Goal: Transaction & Acquisition: Purchase product/service

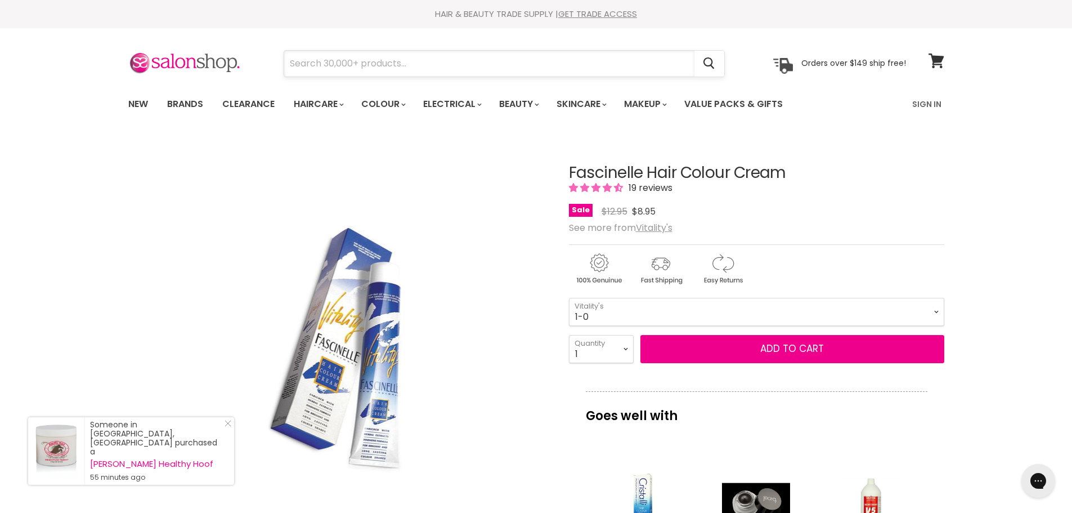
click at [329, 58] on input "Search" at bounding box center [489, 64] width 410 height 26
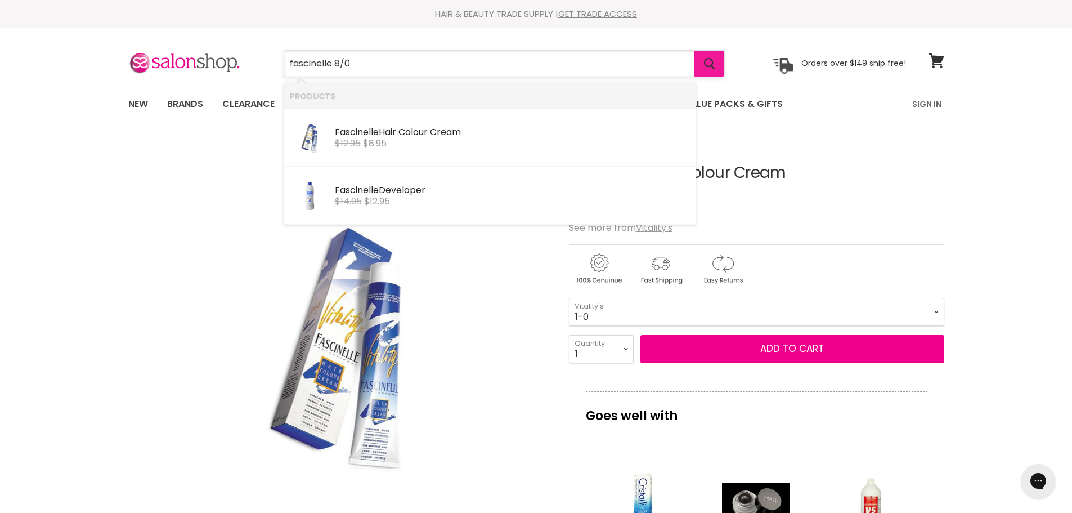
type input "fascinelle 8/0"
click at [705, 62] on icon "Search" at bounding box center [709, 64] width 11 height 12
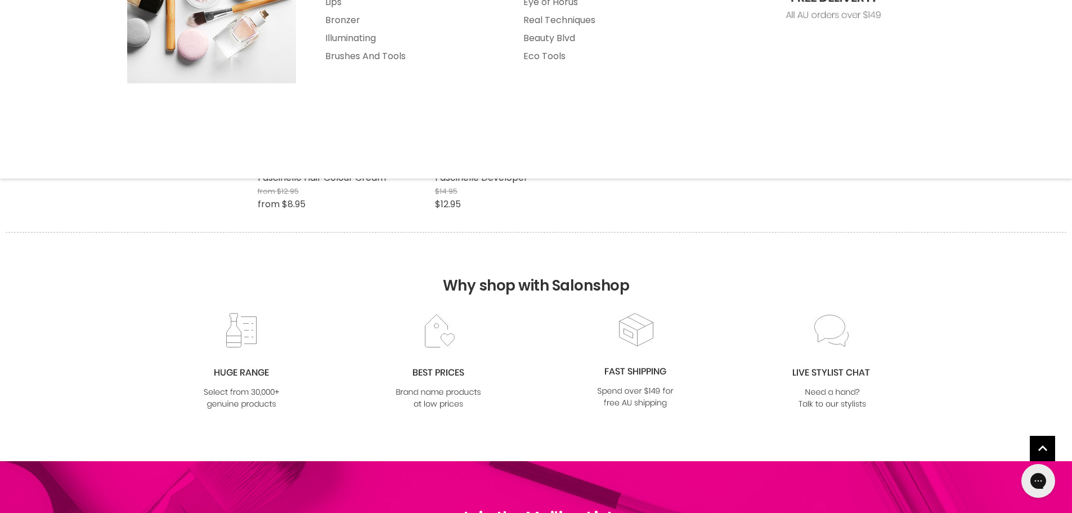
scroll to position [281, 0]
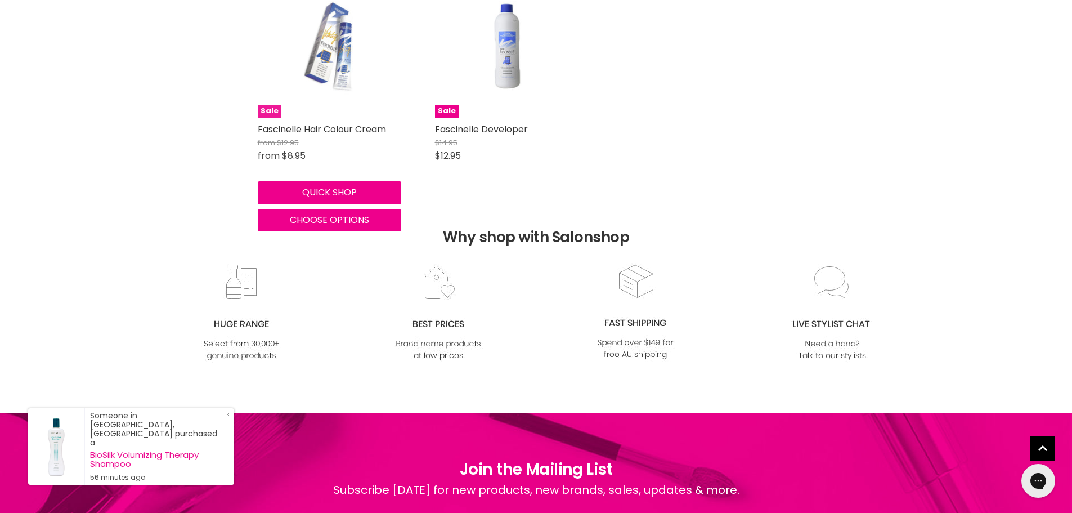
click at [335, 58] on img "Main content" at bounding box center [329, 45] width 96 height 143
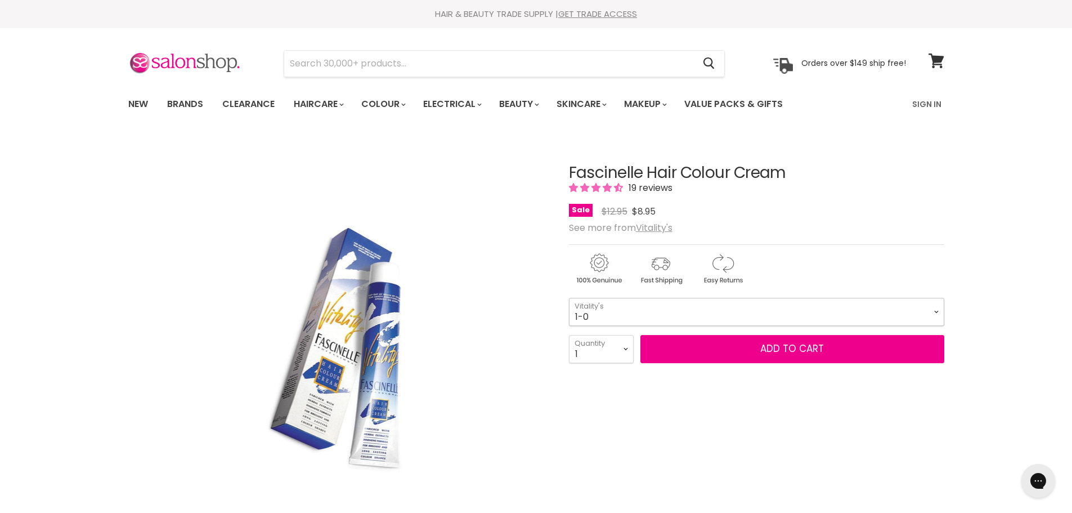
click at [621, 310] on select "1-0 2-10 3-0 4-0 5-0 6-0 7-0 8-0 9-0 10-0 5-00 6-00 7-00 8-00 9-00" at bounding box center [756, 312] width 375 height 28
click at [569, 298] on select "1-0 2-10 3-0 4-0 5-0 6-0 7-0 8-0 9-0 10-0 5-00 6-00 7-00 8-00 9-00" at bounding box center [756, 312] width 375 height 28
select select "8-0"
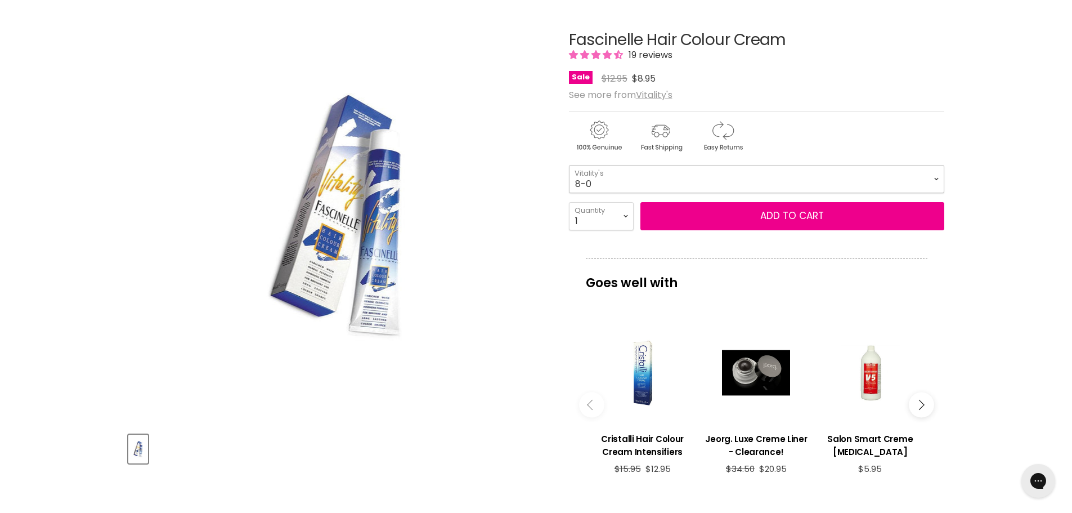
scroll to position [113, 0]
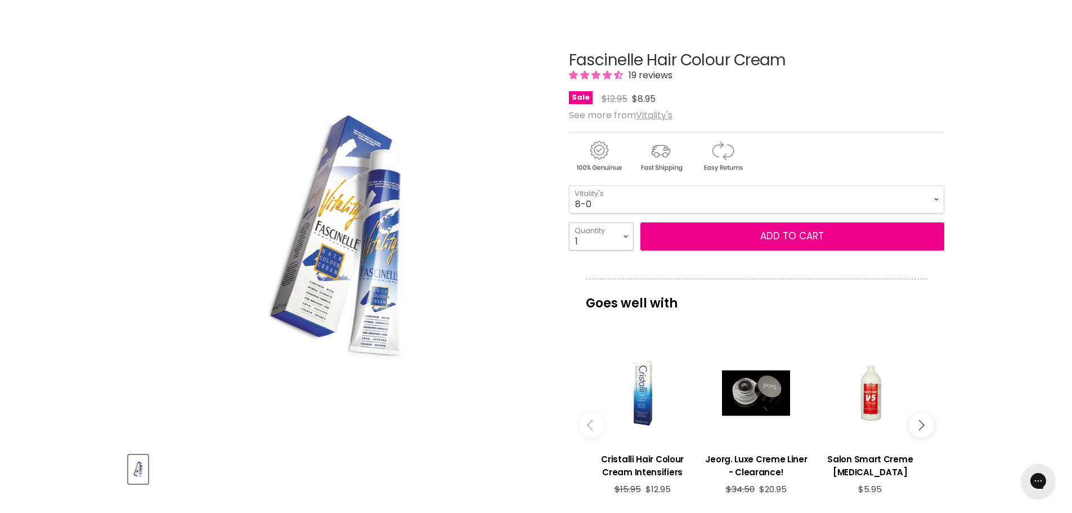
click at [627, 237] on select "1 2 3 4 5 6 7 8 9 10+" at bounding box center [601, 236] width 65 height 28
select select "6"
click at [569, 222] on select "1 2 3 4 5 6 7 8 9 10+" at bounding box center [601, 236] width 65 height 28
type input "6"
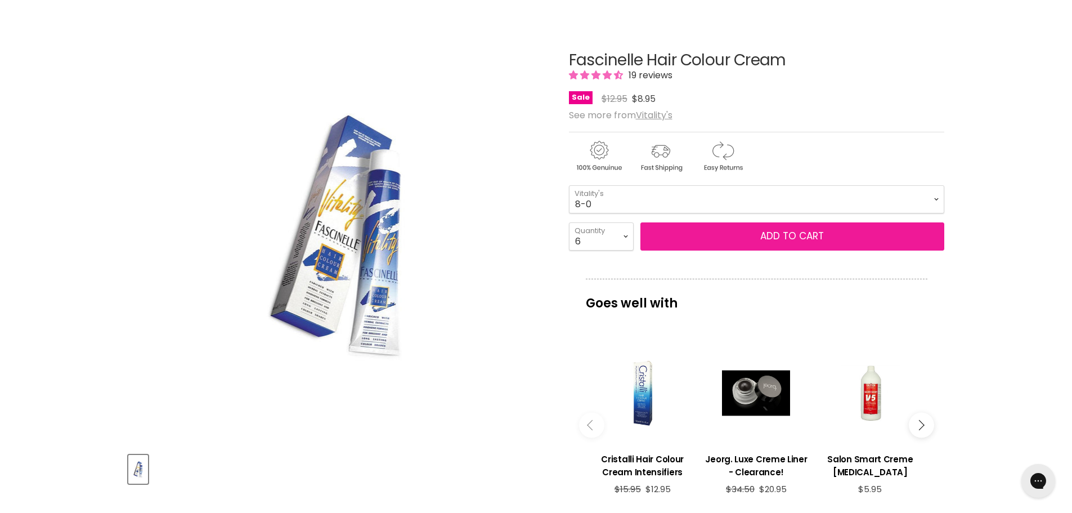
click at [785, 236] on button "Add to cart" at bounding box center [792, 236] width 304 height 28
click at [787, 236] on button "Add to cart" at bounding box center [792, 236] width 304 height 28
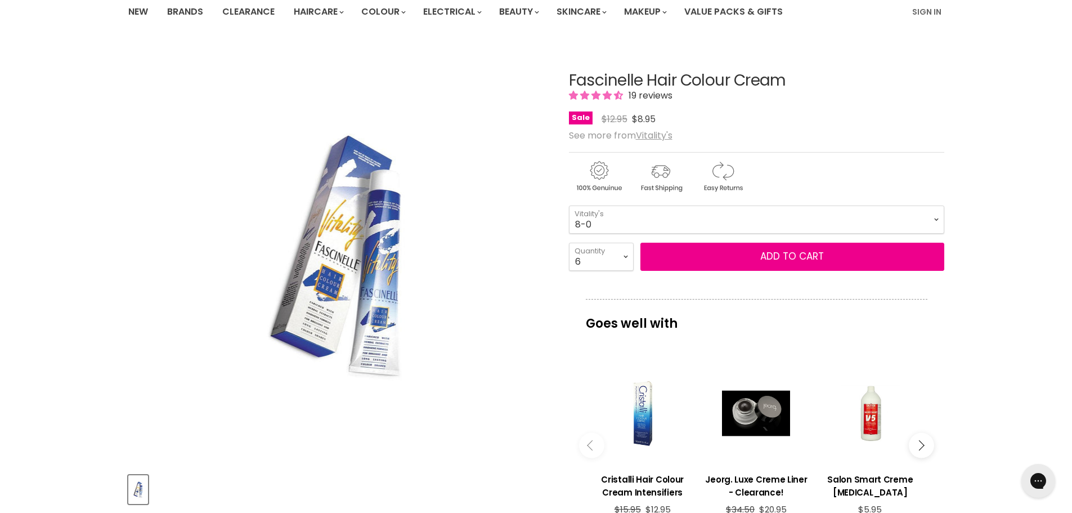
scroll to position [0, 0]
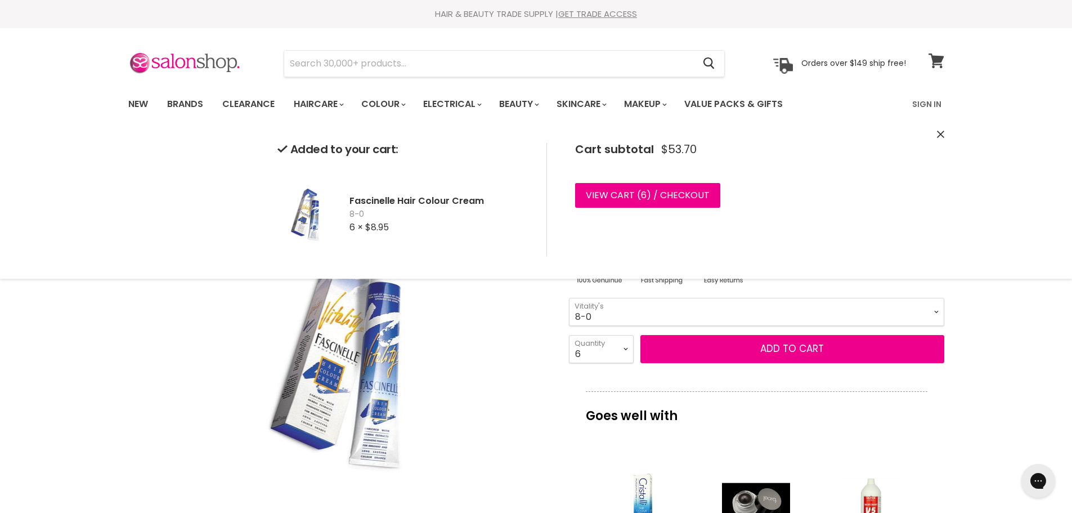
click at [936, 61] on icon at bounding box center [935, 60] width 15 height 15
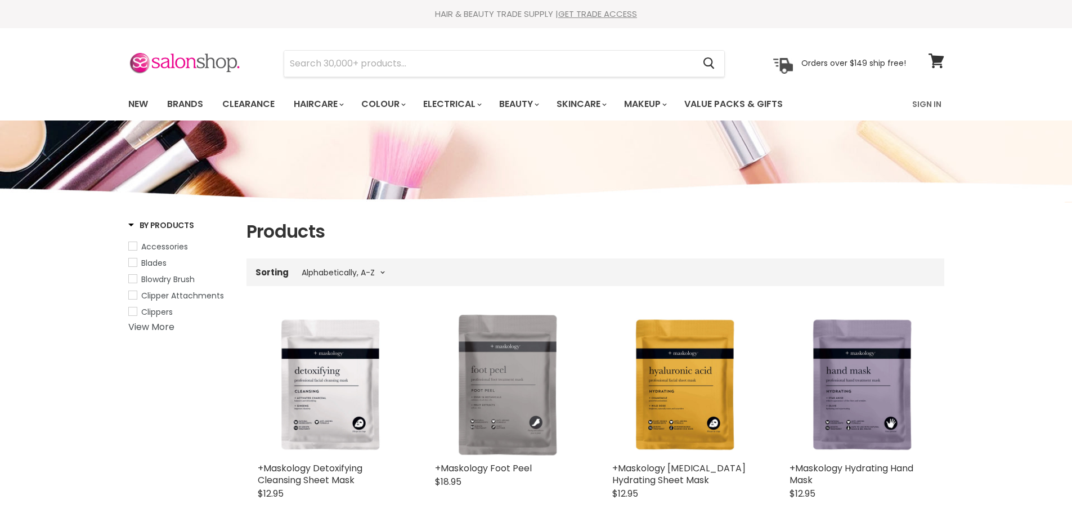
select select "title-ascending"
click at [318, 59] on input "Search" at bounding box center [489, 64] width 410 height 26
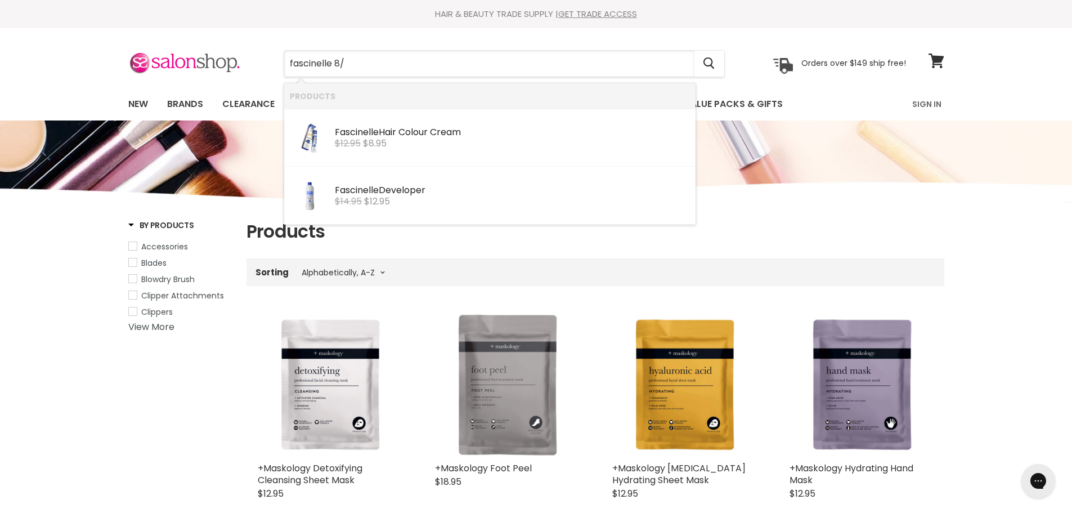
type input "fascinelle 8/0"
click at [374, 131] on b "Fascinelle" at bounding box center [357, 131] width 44 height 13
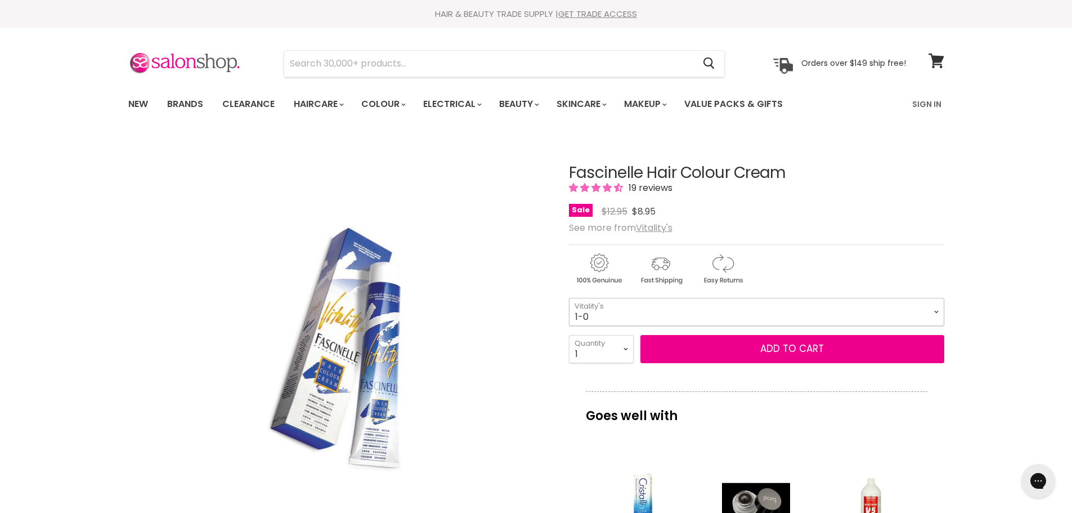
click at [579, 313] on select "1-0 2-10 3-0 4-0 5-0 6-0 7-0 8-0 9-0 10-0 5-00 6-00 7-00 8-00 9-00" at bounding box center [756, 312] width 375 height 28
click at [569, 298] on select "1-0 2-10 3-0 4-0 5-0 6-0 7-0 8-0 9-0 10-0 5-00 6-00 7-00 8-00 9-00" at bounding box center [756, 312] width 375 height 28
select select "8-0"
click at [625, 350] on select "1 2 3 4 5 6 7 8 9 10+" at bounding box center [601, 349] width 65 height 28
select select "8"
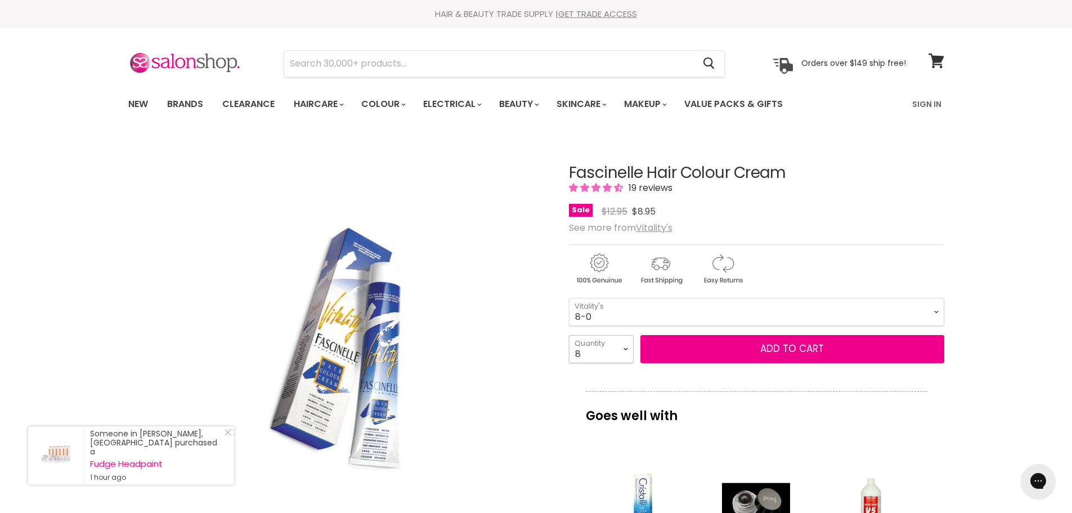
click at [569, 335] on select "1 2 3 4 5 6 7 8 9 10+" at bounding box center [601, 349] width 65 height 28
type input "8"
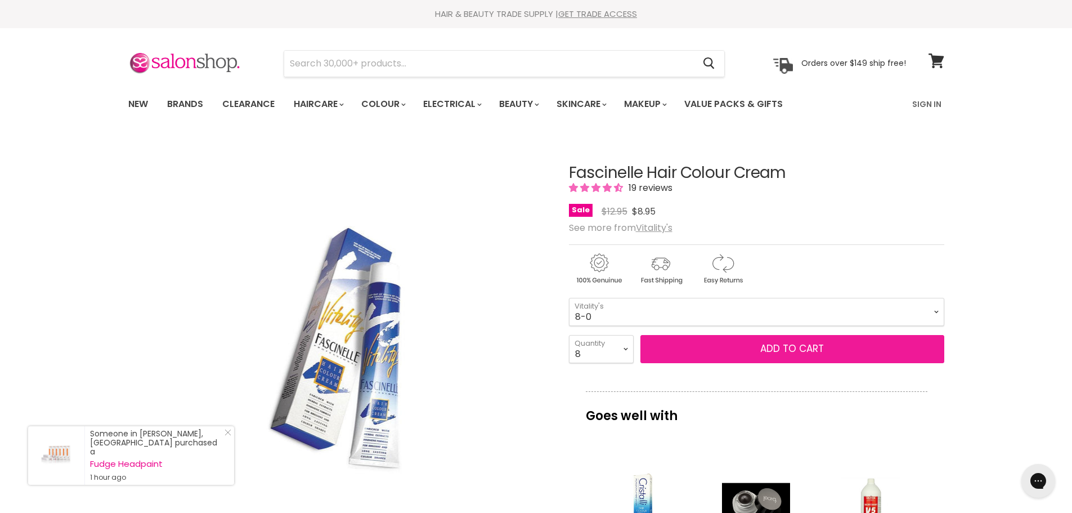
click at [787, 348] on button "Add to cart" at bounding box center [792, 349] width 304 height 28
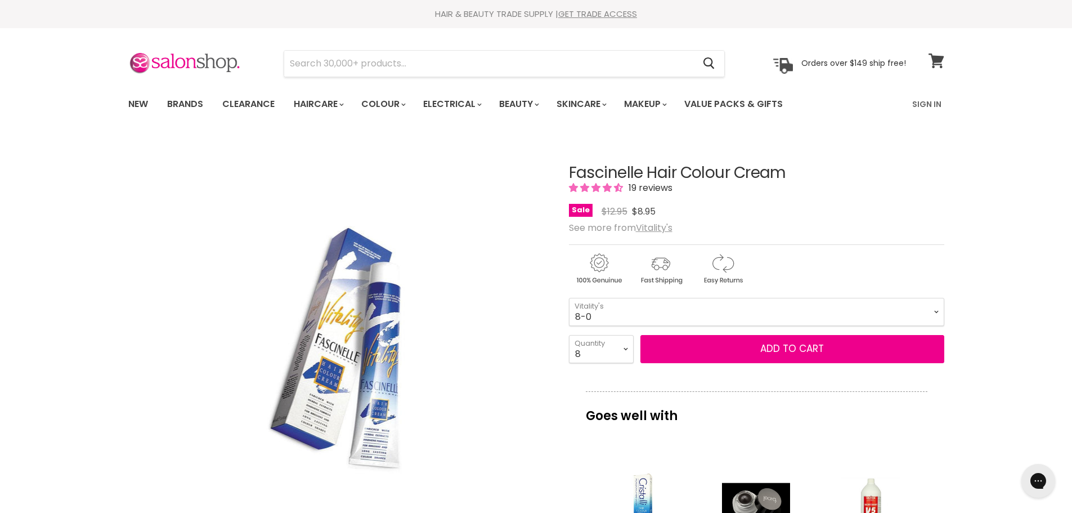
click at [936, 62] on icon at bounding box center [935, 60] width 15 height 15
select select "8"
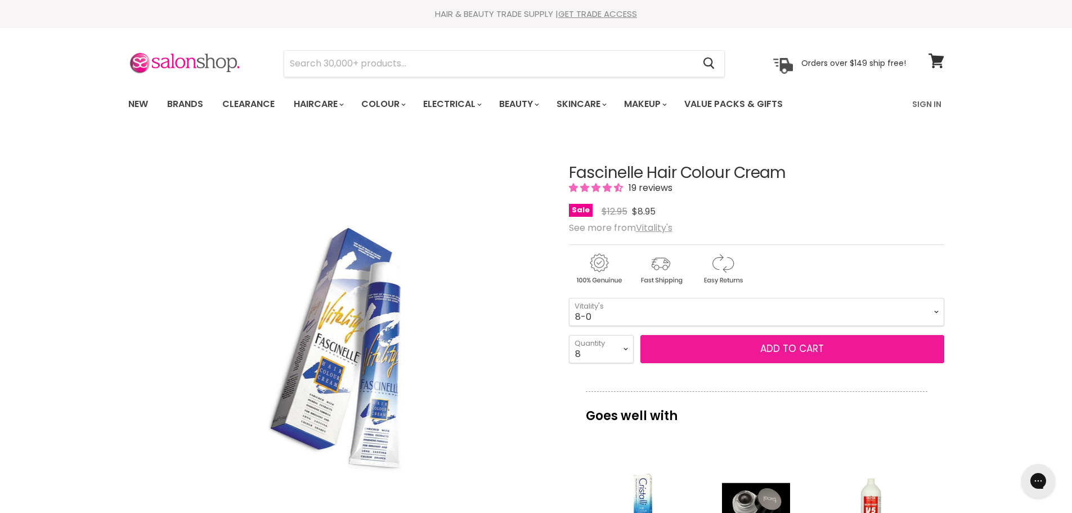
click at [777, 350] on span "Add to cart" at bounding box center [792, 348] width 64 height 14
click at [780, 347] on span "Add to cart" at bounding box center [792, 348] width 64 height 14
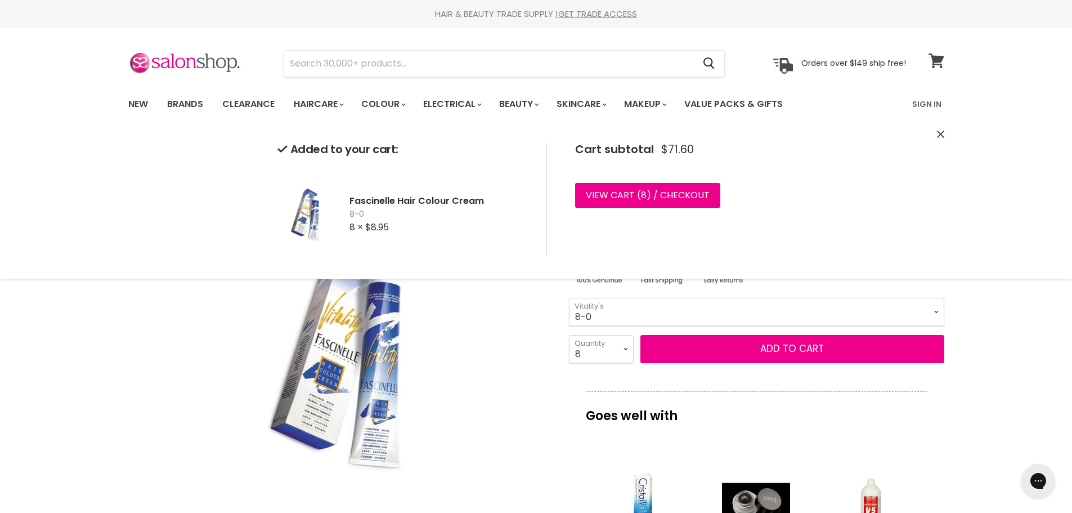
click at [938, 61] on icon at bounding box center [935, 60] width 15 height 15
